Goal: Contribute content

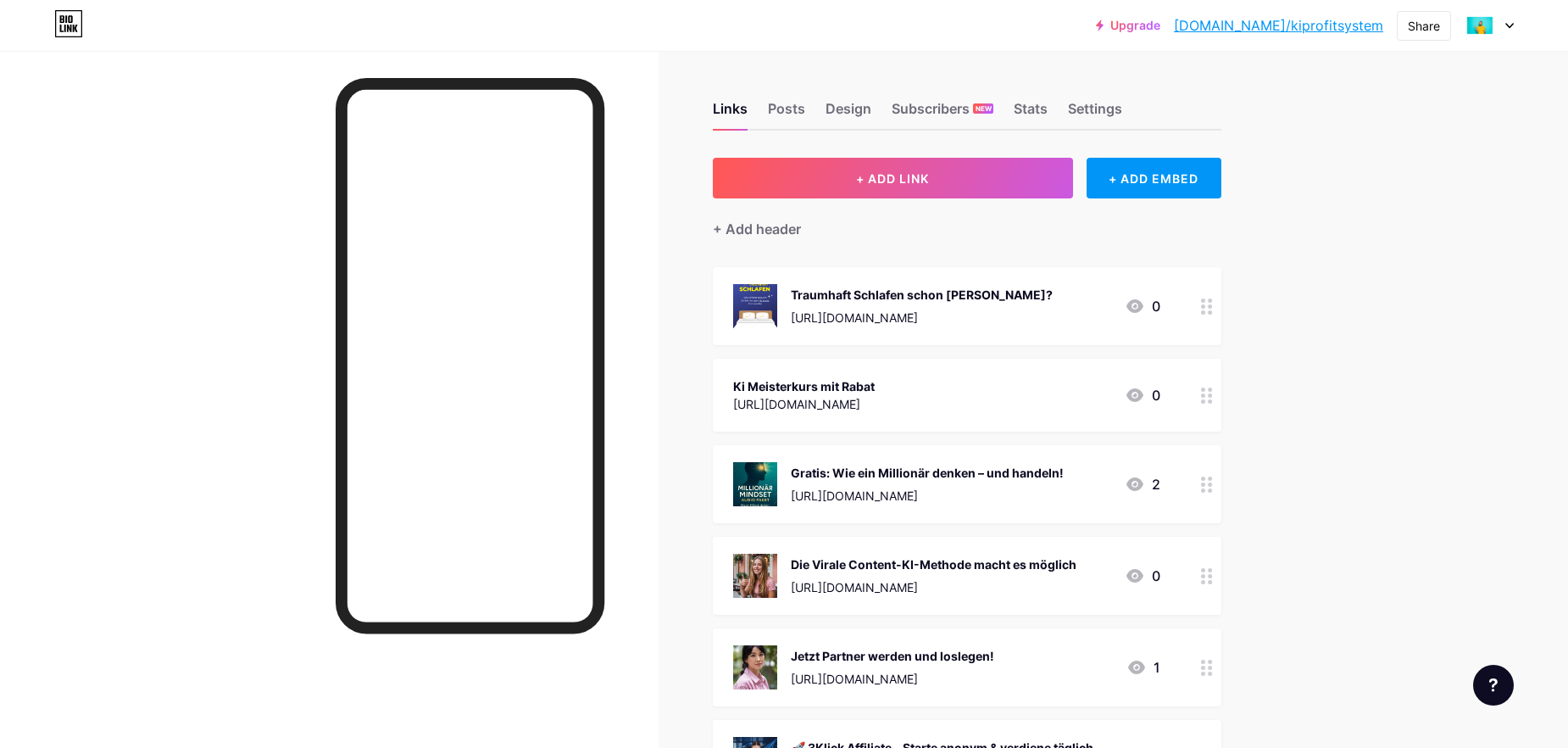
scroll to position [170, 0]
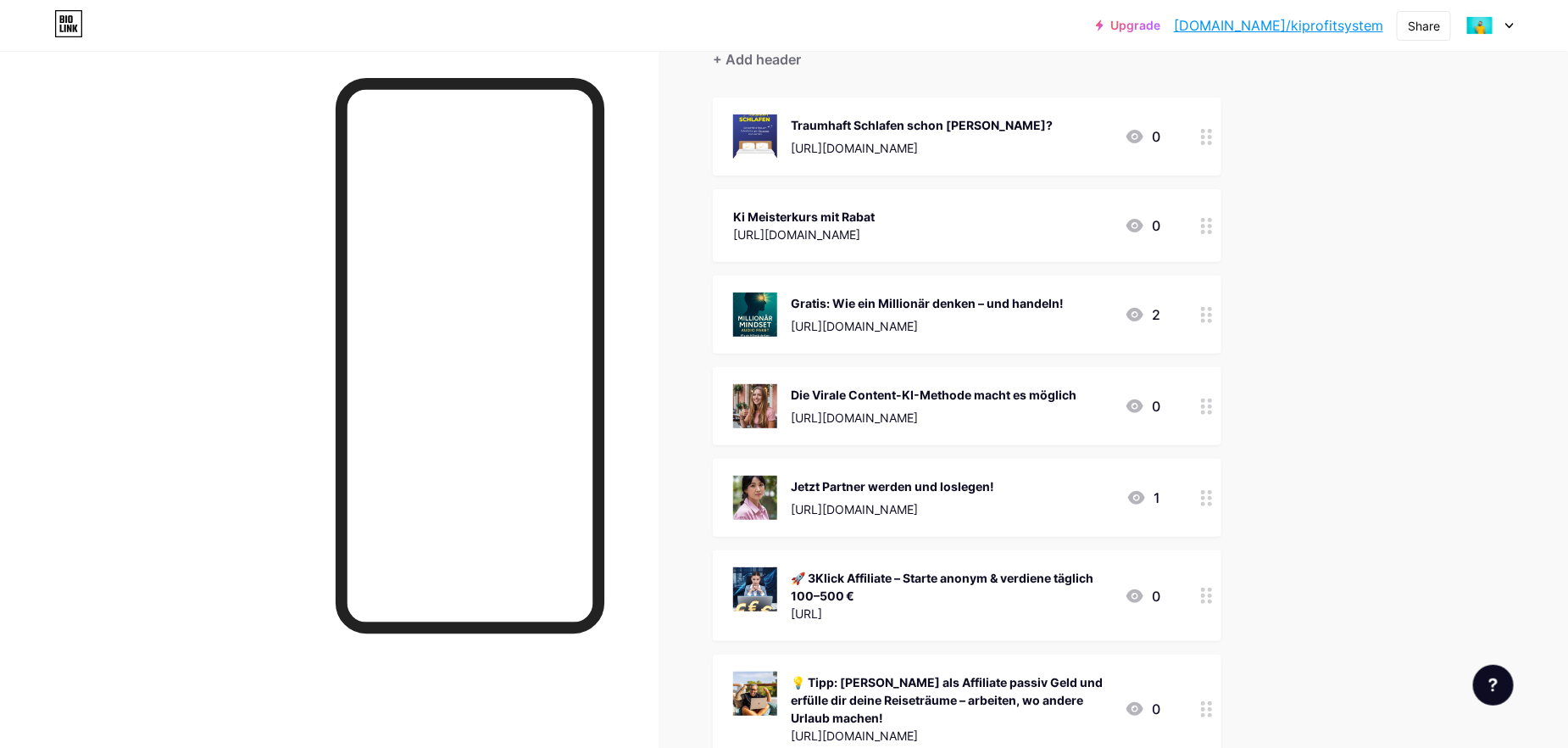
click at [875, 211] on div "Ki Meisterkurs mit Rabat" at bounding box center [804, 216] width 142 height 17
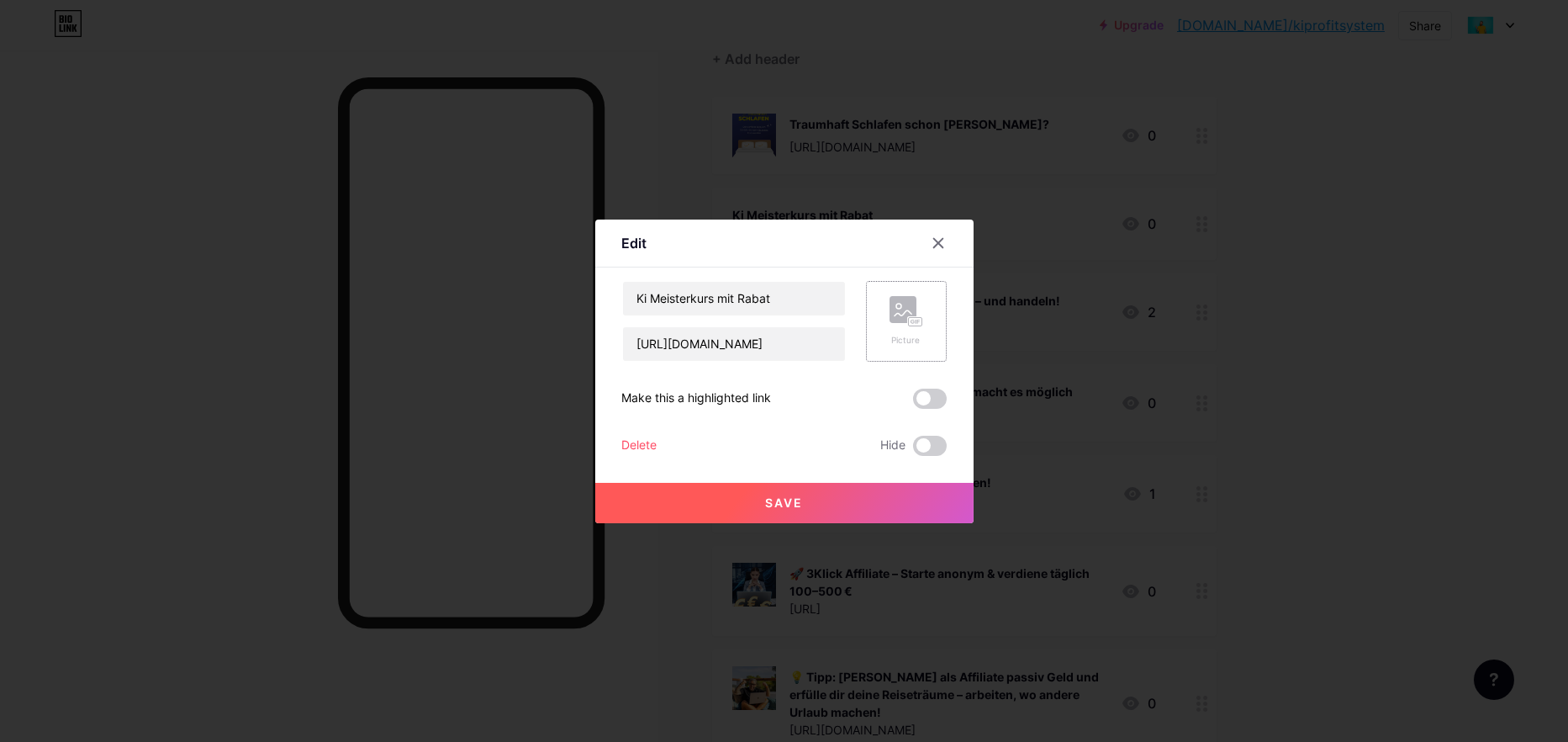
click at [890, 319] on rect at bounding box center [903, 309] width 27 height 27
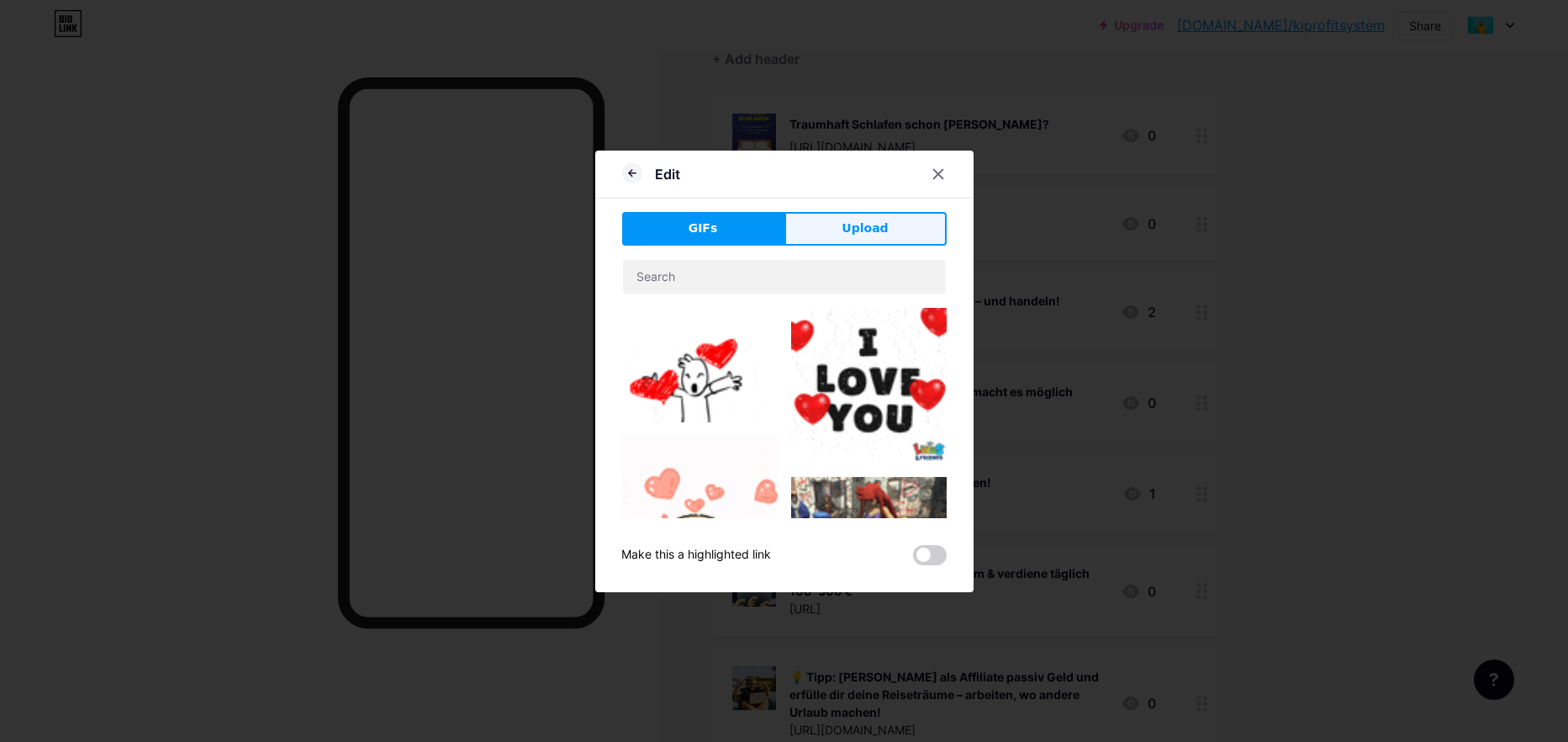
click at [879, 224] on button "Upload" at bounding box center [866, 228] width 162 height 34
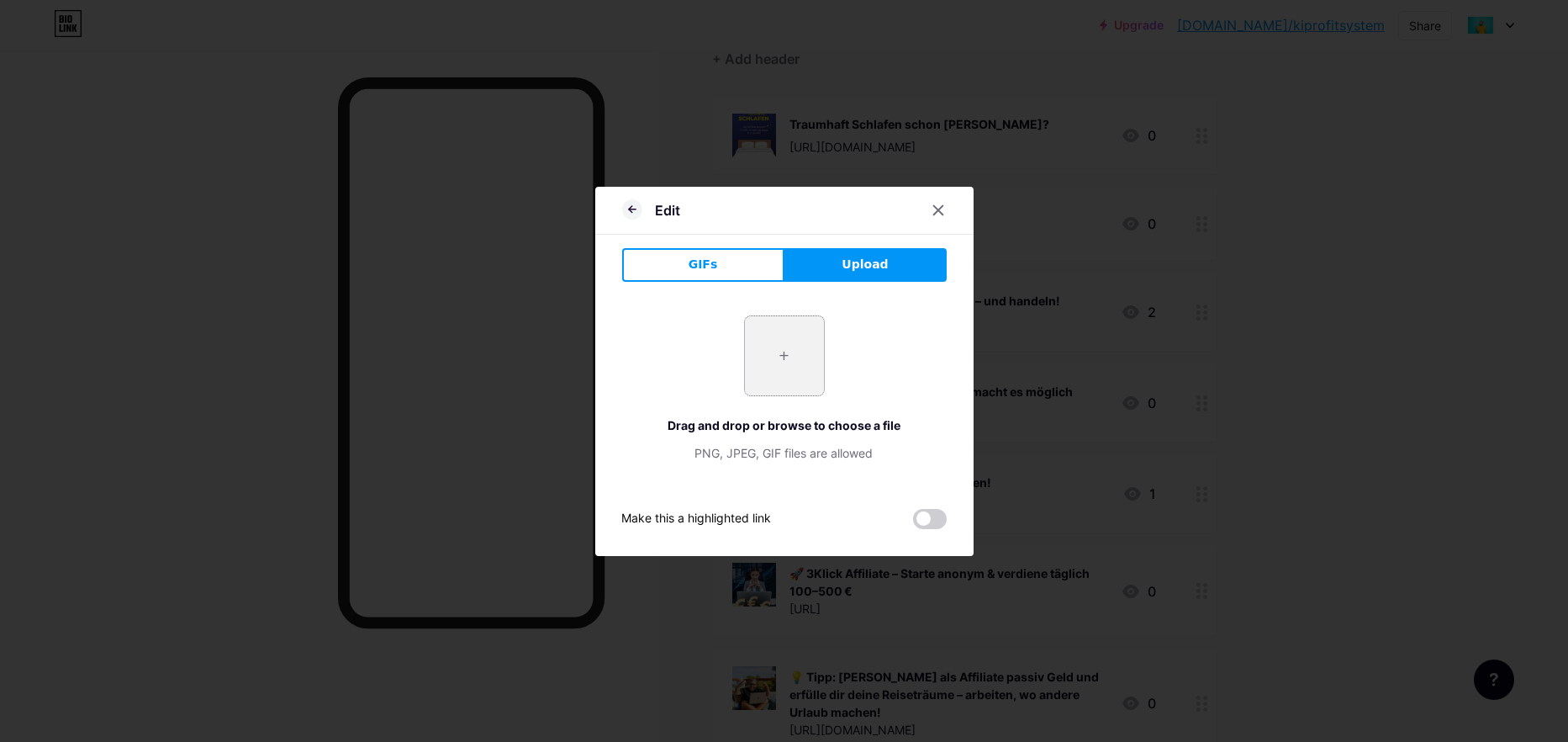
click at [788, 372] on input "file" at bounding box center [784, 356] width 79 height 79
type input "C:\fakepath\59e0ac840f2acdbdd9f95b41aaeb710d.png"
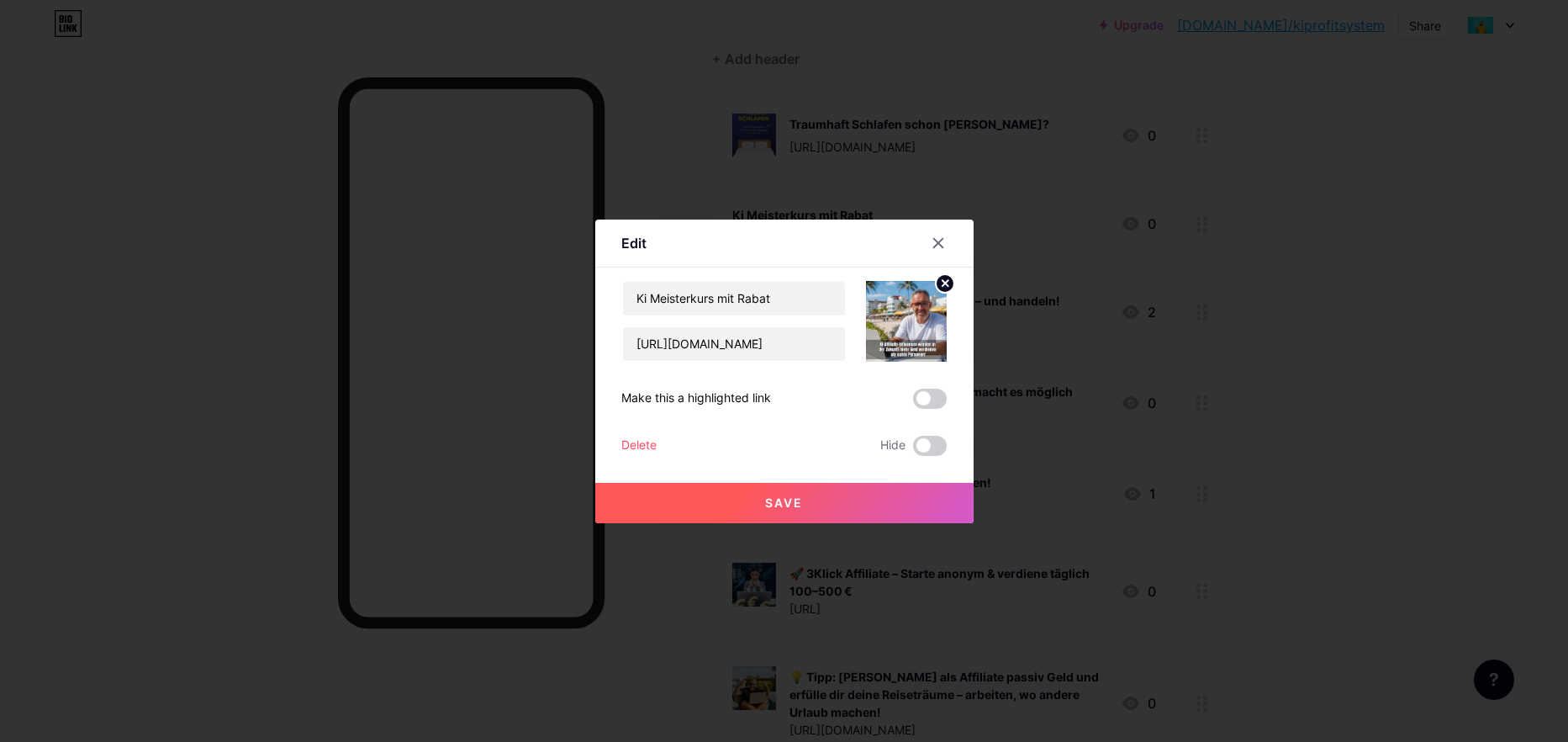
click at [791, 503] on span "Save" at bounding box center [784, 502] width 38 height 15
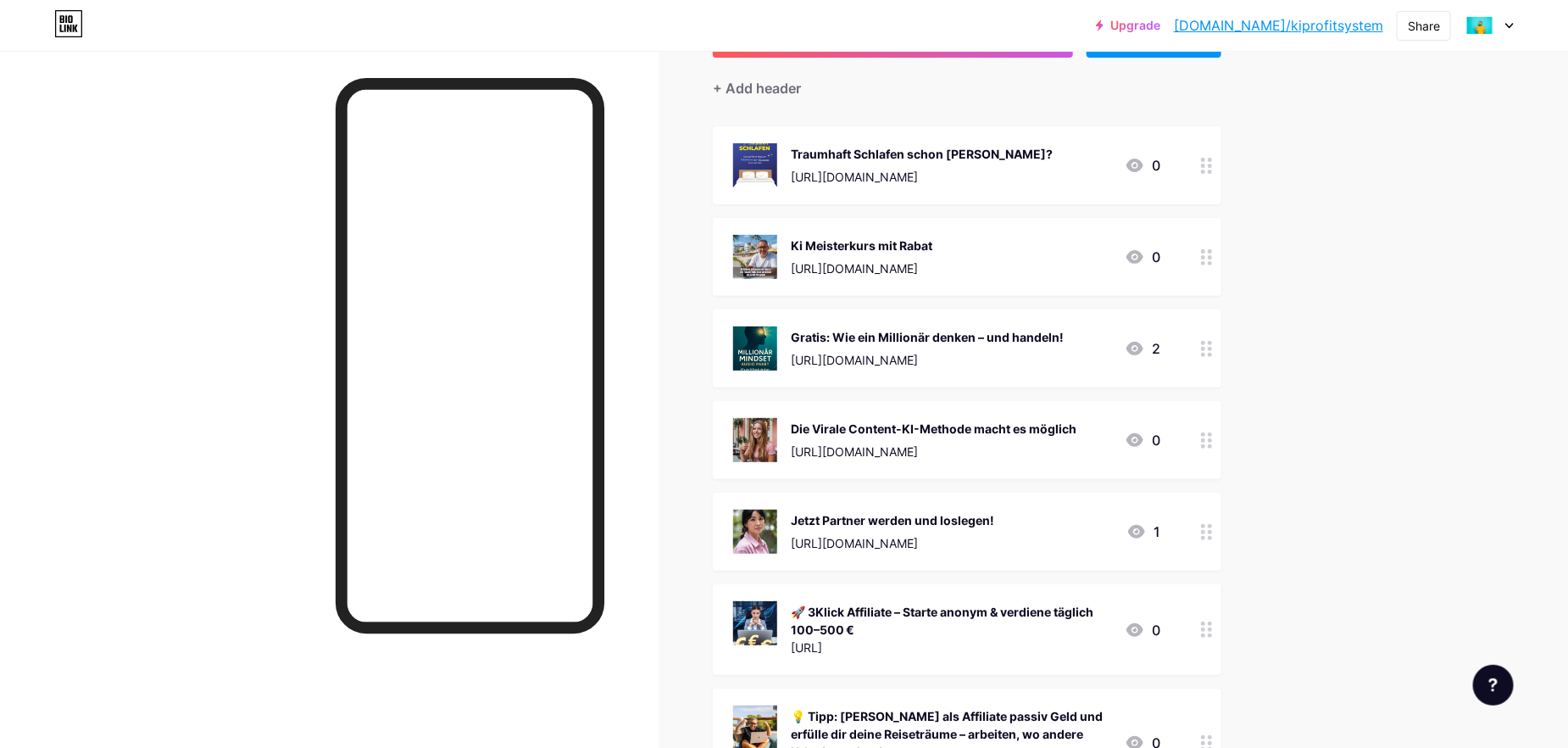
scroll to position [0, 0]
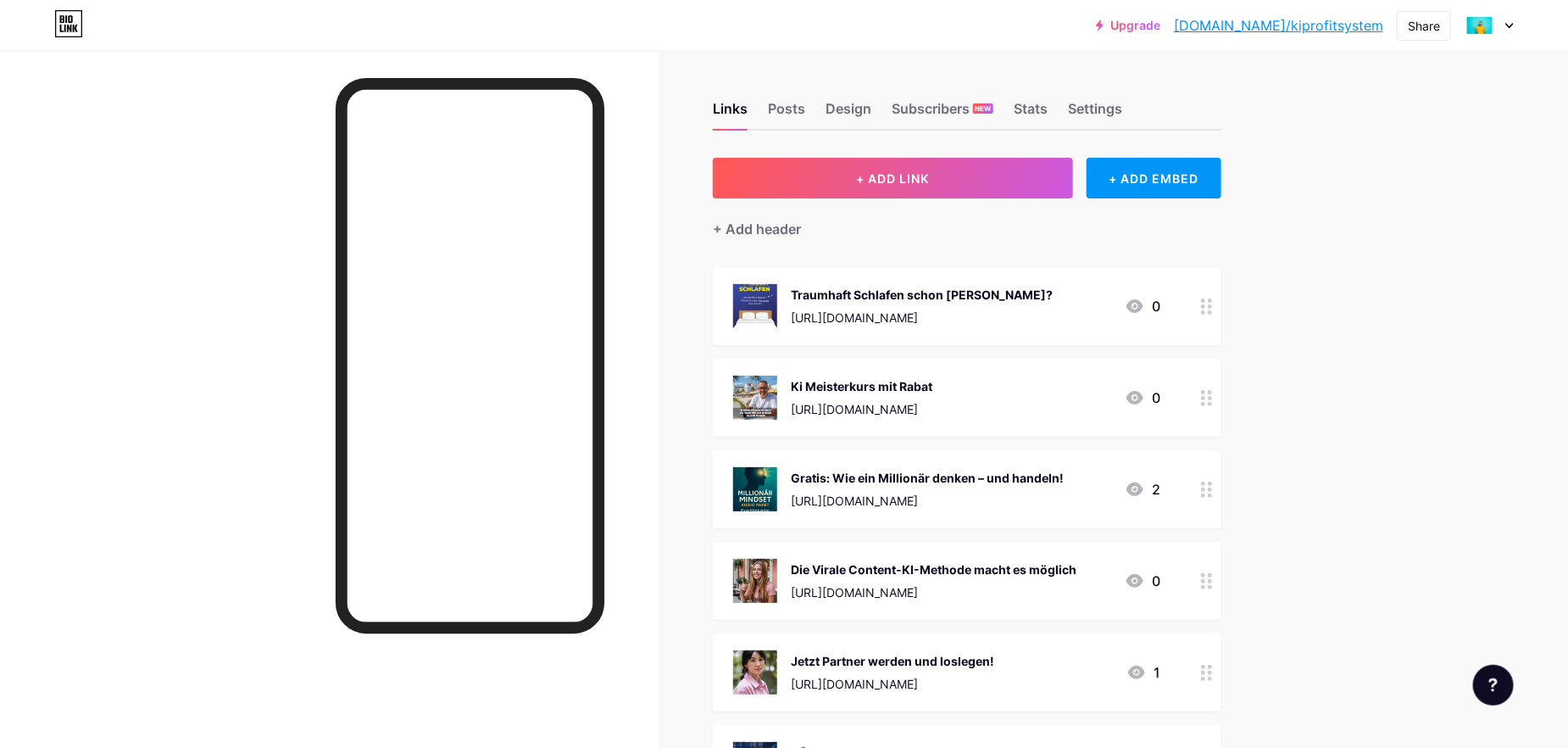
click at [921, 403] on div "[URL][DOMAIN_NAME]" at bounding box center [861, 408] width 142 height 17
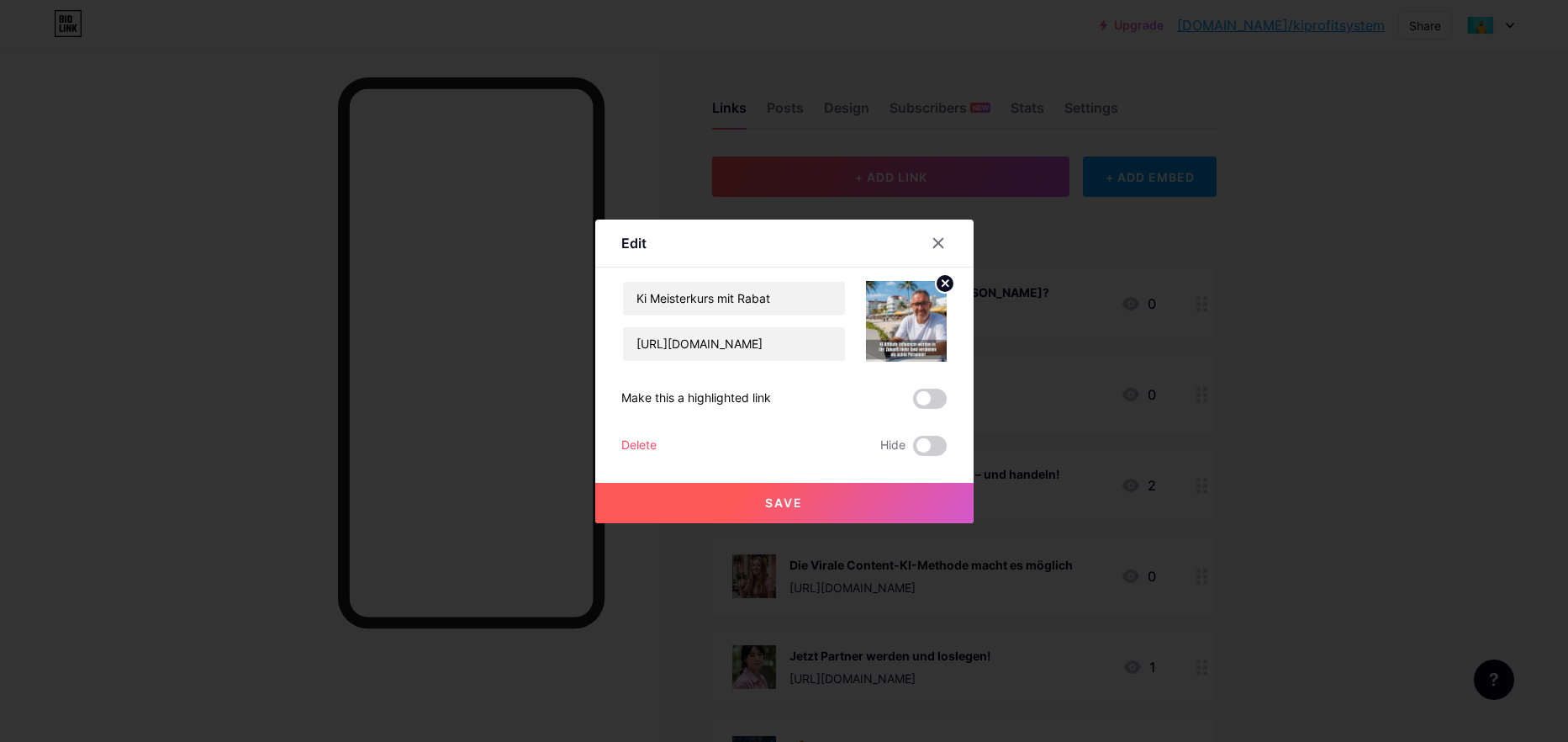
click at [639, 452] on div "Delete" at bounding box center [639, 445] width 35 height 20
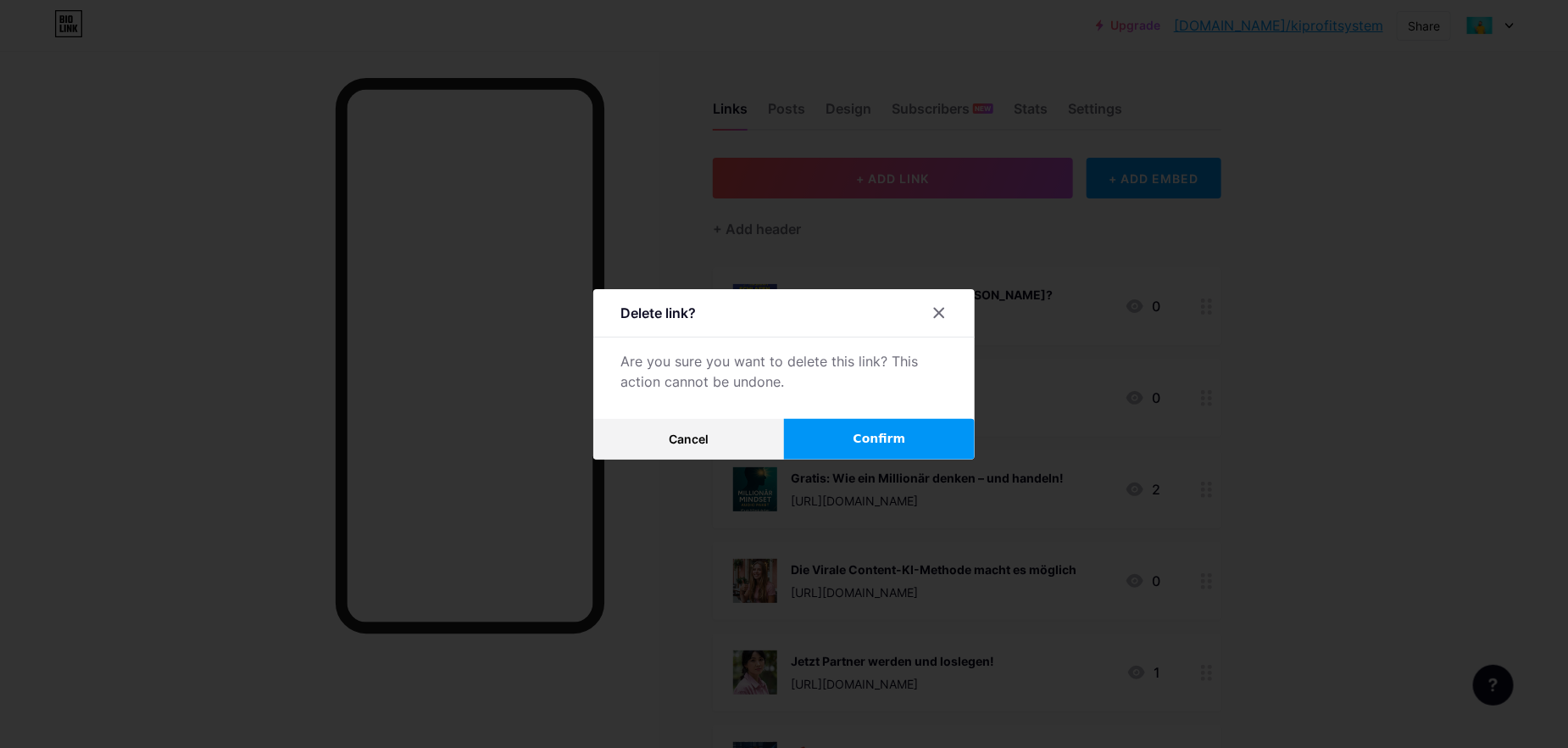
click at [925, 445] on button "Confirm" at bounding box center [878, 439] width 191 height 41
